Goal: Contribute content

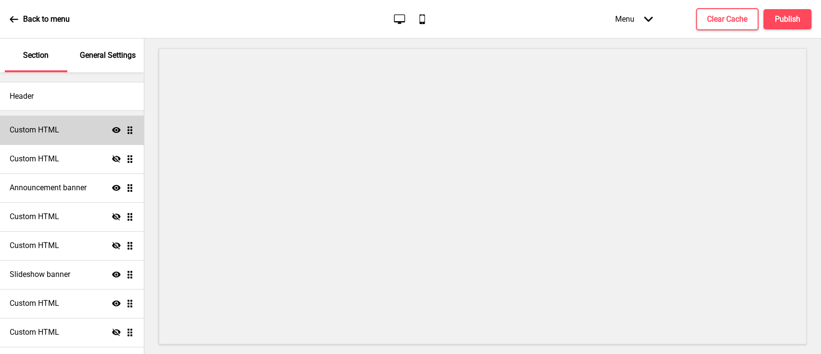
click at [91, 133] on div "Custom HTML Show Drag" at bounding box center [72, 129] width 144 height 29
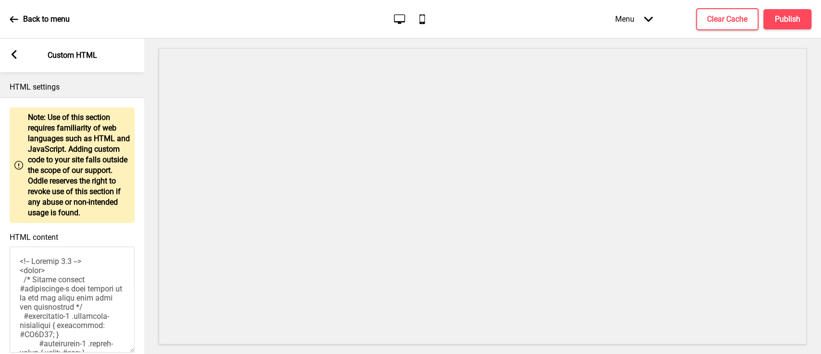
click at [16, 48] on div "Arrow left Custom HTML" at bounding box center [72, 55] width 144 height 34
click at [17, 53] on rect at bounding box center [14, 54] width 9 height 9
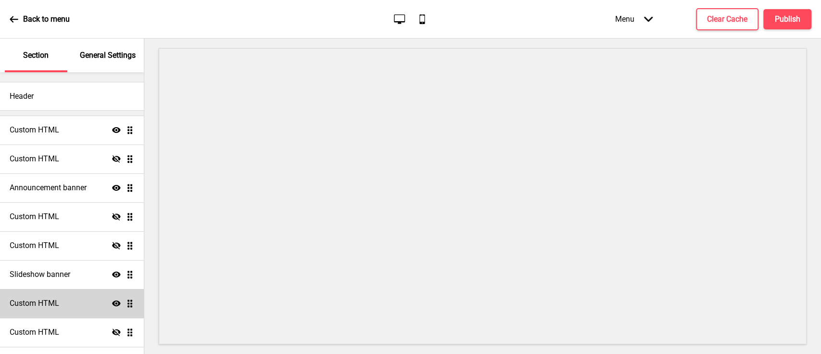
click at [64, 298] on div "Custom HTML Show Drag" at bounding box center [72, 303] width 144 height 29
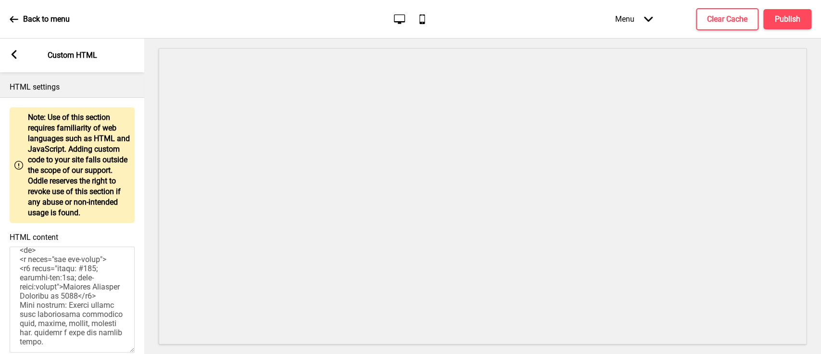
scroll to position [320, 0]
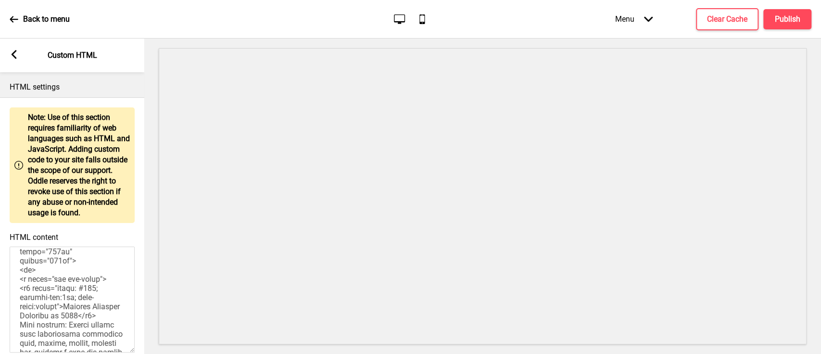
drag, startPoint x: 40, startPoint y: 310, endPoint x: 37, endPoint y: 282, distance: 27.6
click at [37, 282] on textarea "HTML content" at bounding box center [72, 299] width 125 height 106
paste textarea "%3A%2F%[DOMAIN_NAME]%2Ff3e92ad2-89c1-452c-bd87-4f5f75d18d7f%2F&w=1920&q=75"
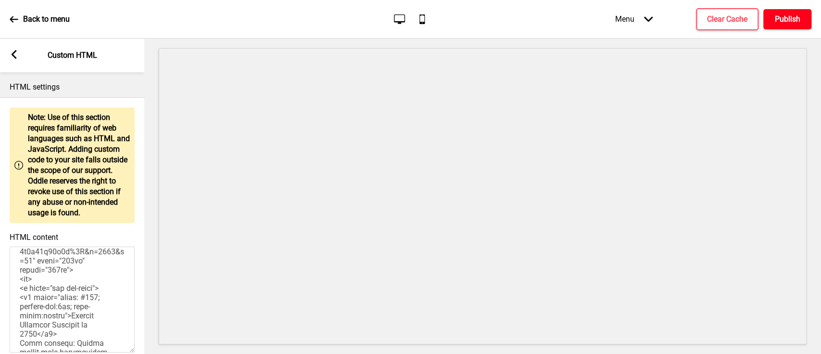
click at [777, 16] on h4 "Publish" at bounding box center [787, 19] width 25 height 11
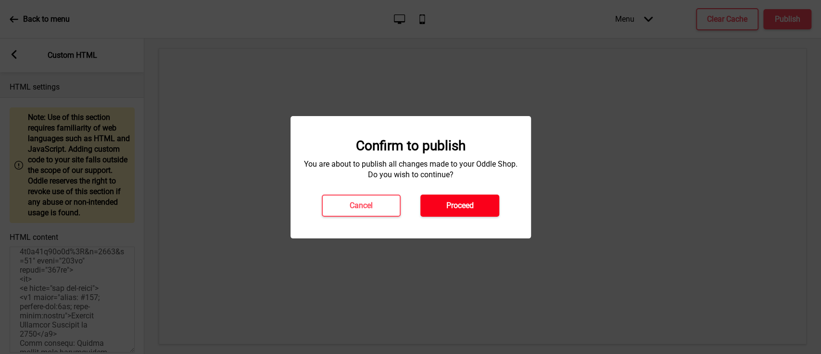
click at [439, 214] on button "Proceed" at bounding box center [459, 205] width 79 height 22
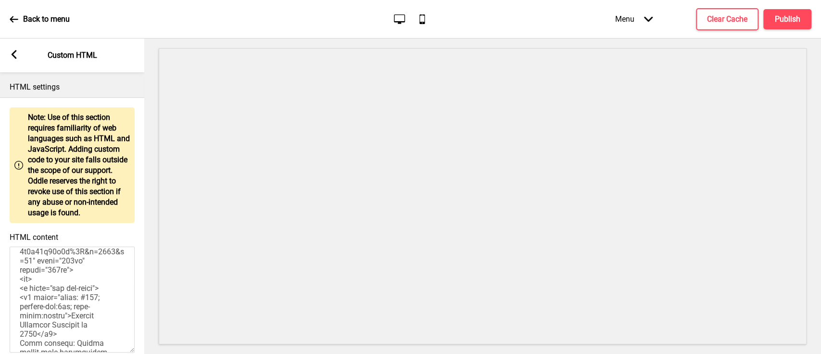
drag, startPoint x: 38, startPoint y: 280, endPoint x: 49, endPoint y: 297, distance: 20.0
click at [44, 316] on textarea "HTML content" at bounding box center [72, 299] width 125 height 106
paste textarea "://[DOMAIN_NAME][URL]"
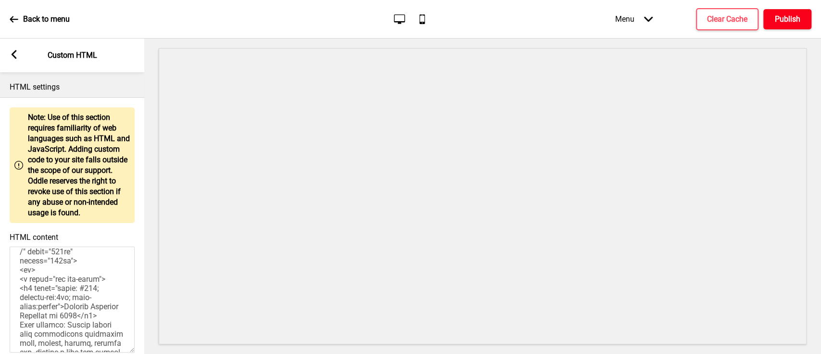
click at [784, 21] on h4 "Publish" at bounding box center [787, 19] width 25 height 11
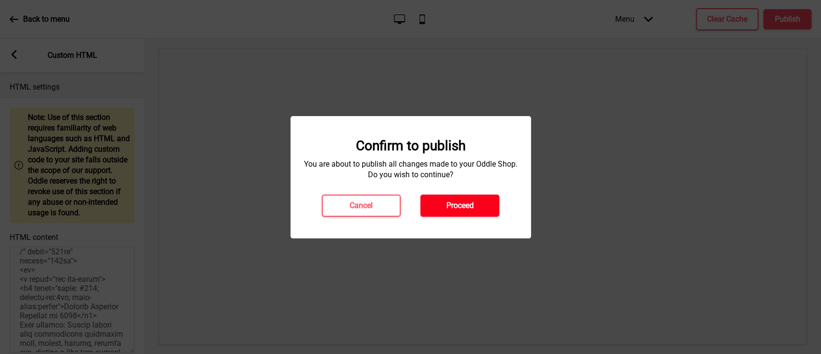
click at [443, 202] on button "Proceed" at bounding box center [459, 205] width 79 height 22
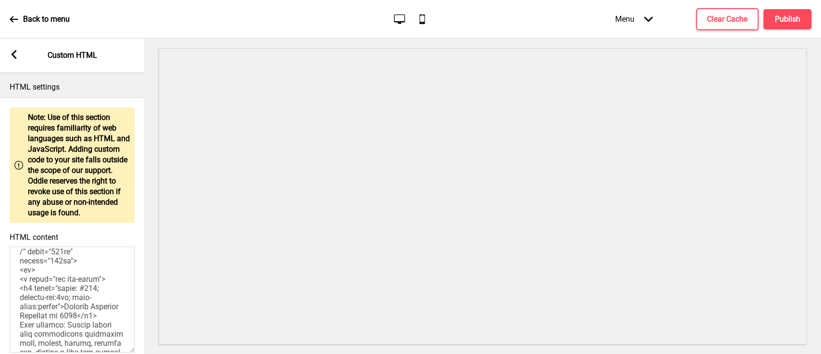
drag, startPoint x: 26, startPoint y: 310, endPoint x: 28, endPoint y: 295, distance: 15.0
click at [28, 295] on textarea "HTML content" at bounding box center [72, 299] width 125 height 106
drag, startPoint x: 38, startPoint y: 279, endPoint x: 27, endPoint y: 307, distance: 29.6
click at [26, 308] on textarea "HTML content" at bounding box center [72, 299] width 125 height 106
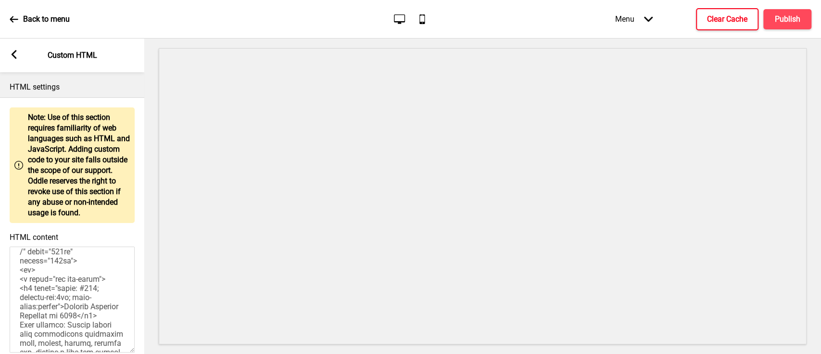
click at [702, 14] on button "Clear Cache" at bounding box center [727, 19] width 63 height 22
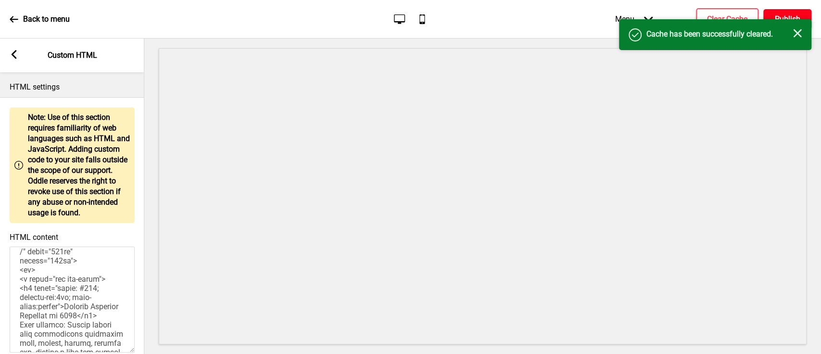
click at [781, 15] on h4 "Publish" at bounding box center [787, 19] width 25 height 11
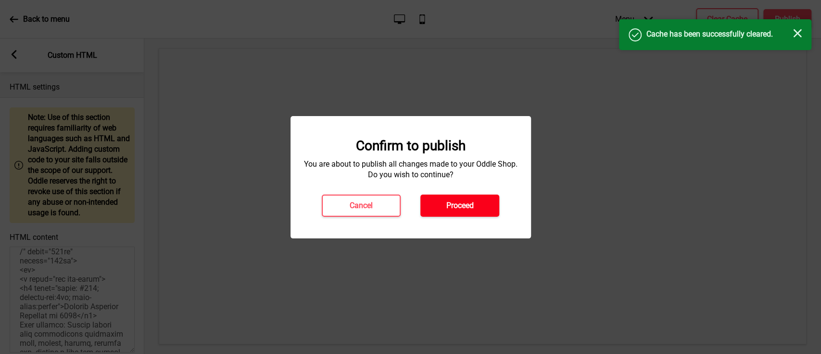
click at [456, 207] on h4 "Proceed" at bounding box center [459, 205] width 27 height 11
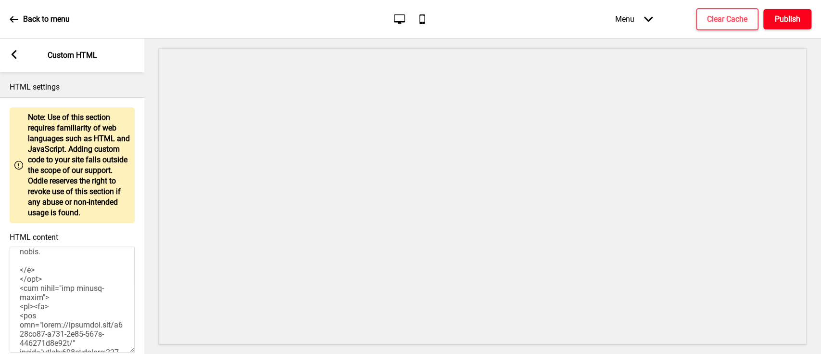
scroll to position [449, 0]
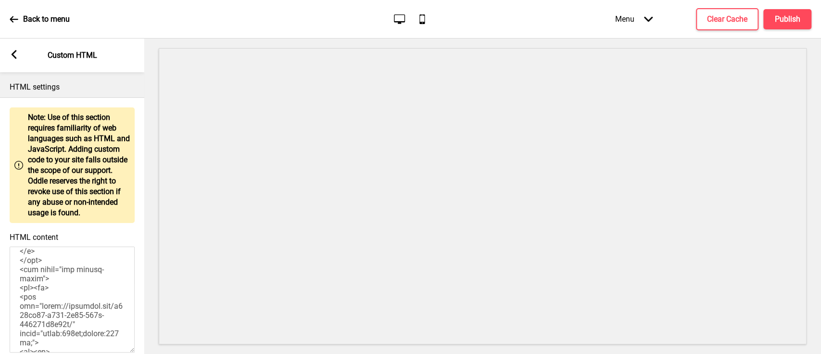
drag, startPoint x: 36, startPoint y: 267, endPoint x: 41, endPoint y: 262, distance: 7.5
click at [36, 266] on textarea "HTML content" at bounding box center [72, 299] width 125 height 106
type textarea "<style> /* Please replace #announcement-x with another id if you are using more…"
click at [799, 19] on button "Publish" at bounding box center [787, 19] width 48 height 20
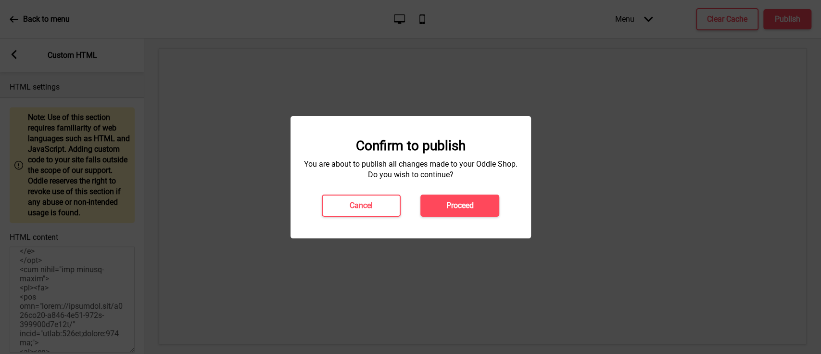
click at [444, 199] on button "Proceed" at bounding box center [459, 205] width 79 height 22
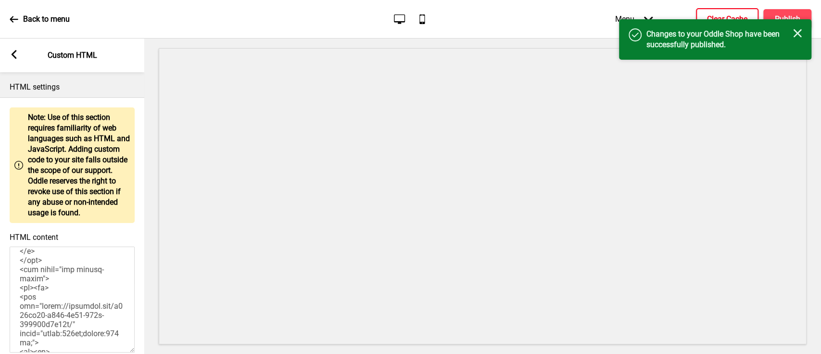
click at [743, 14] on h4 "Clear Cache" at bounding box center [727, 19] width 40 height 11
